Goal: Information Seeking & Learning: Learn about a topic

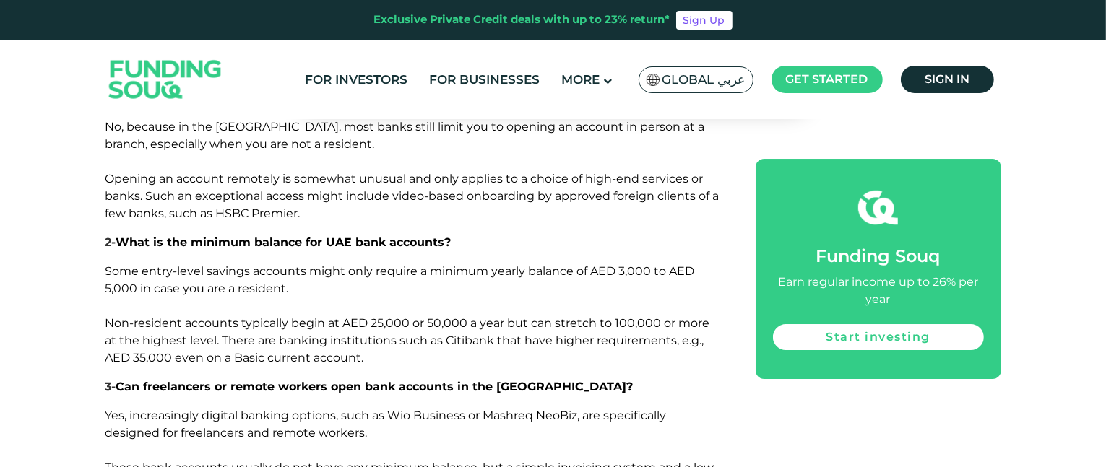
scroll to position [5056, 0]
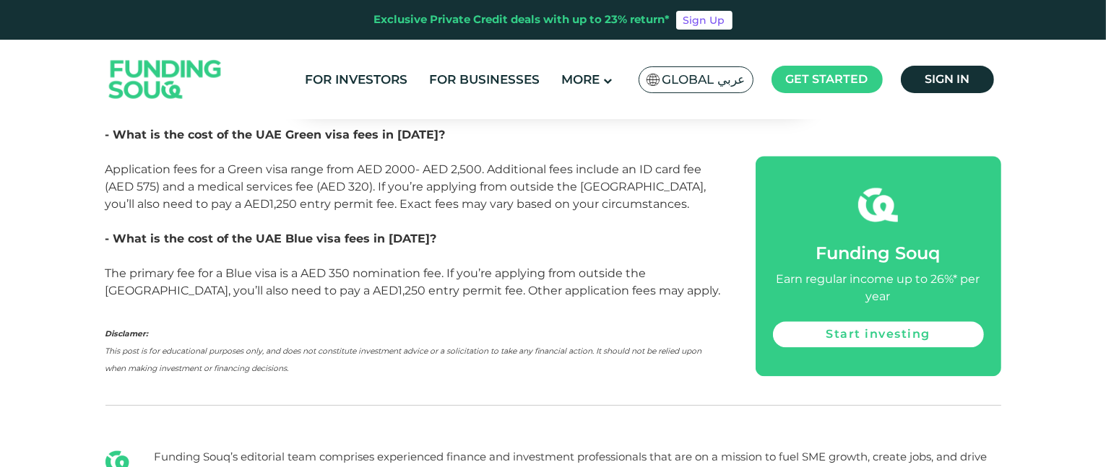
scroll to position [3467, 0]
